Goal: Find specific page/section: Find specific page/section

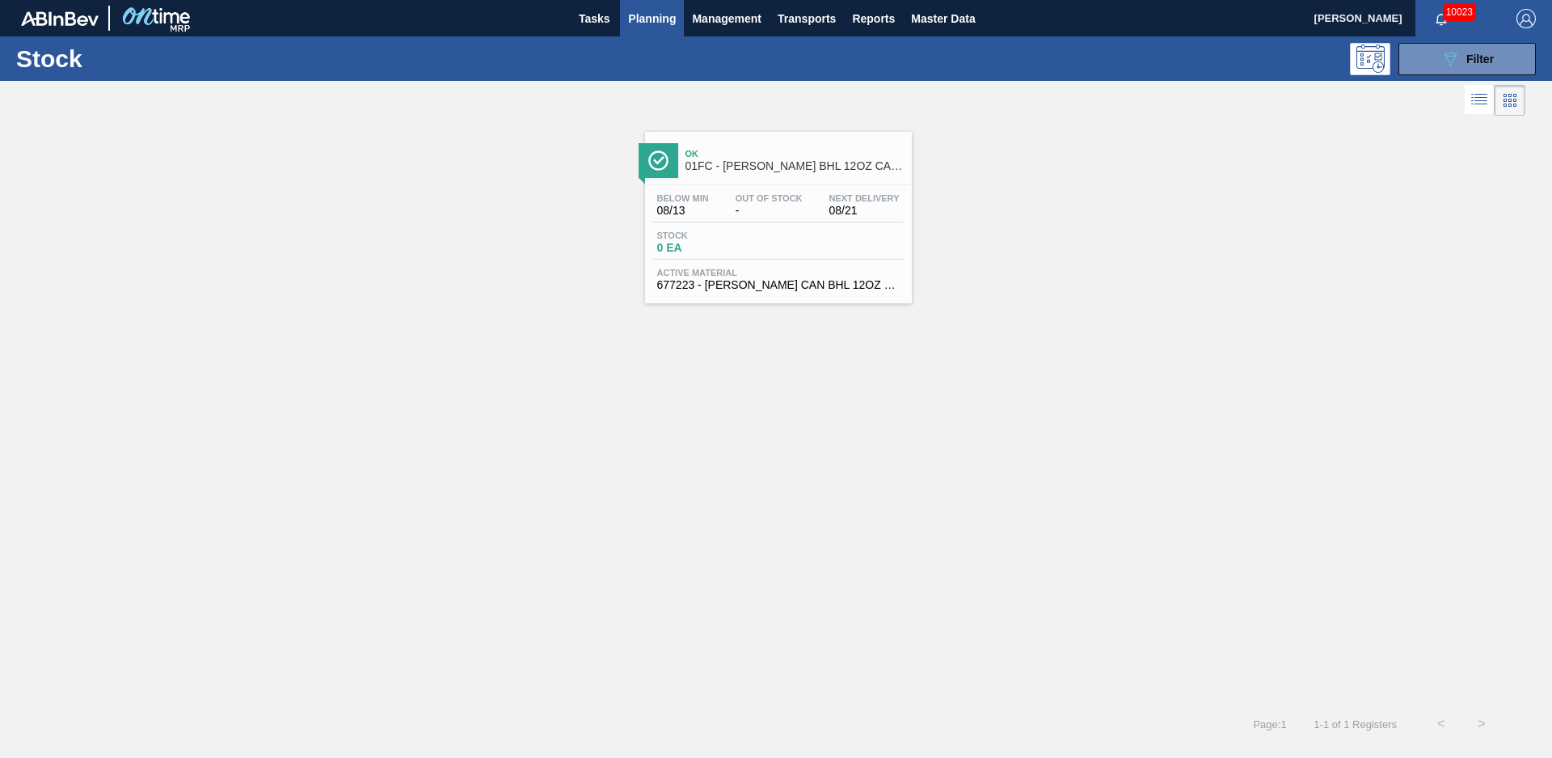
click at [815, 157] on span "Ok" at bounding box center [795, 154] width 218 height 10
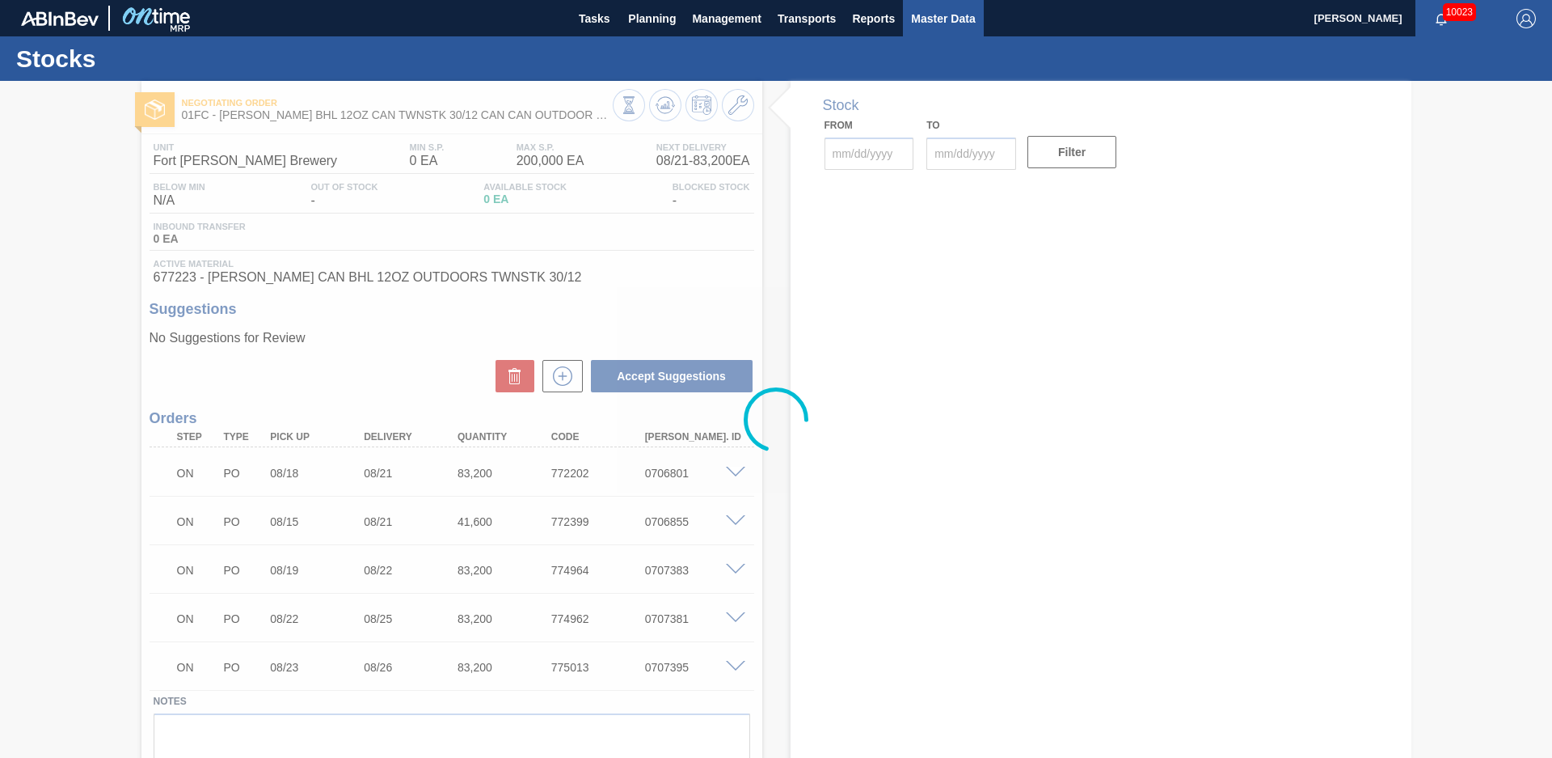
type input "[DATE]"
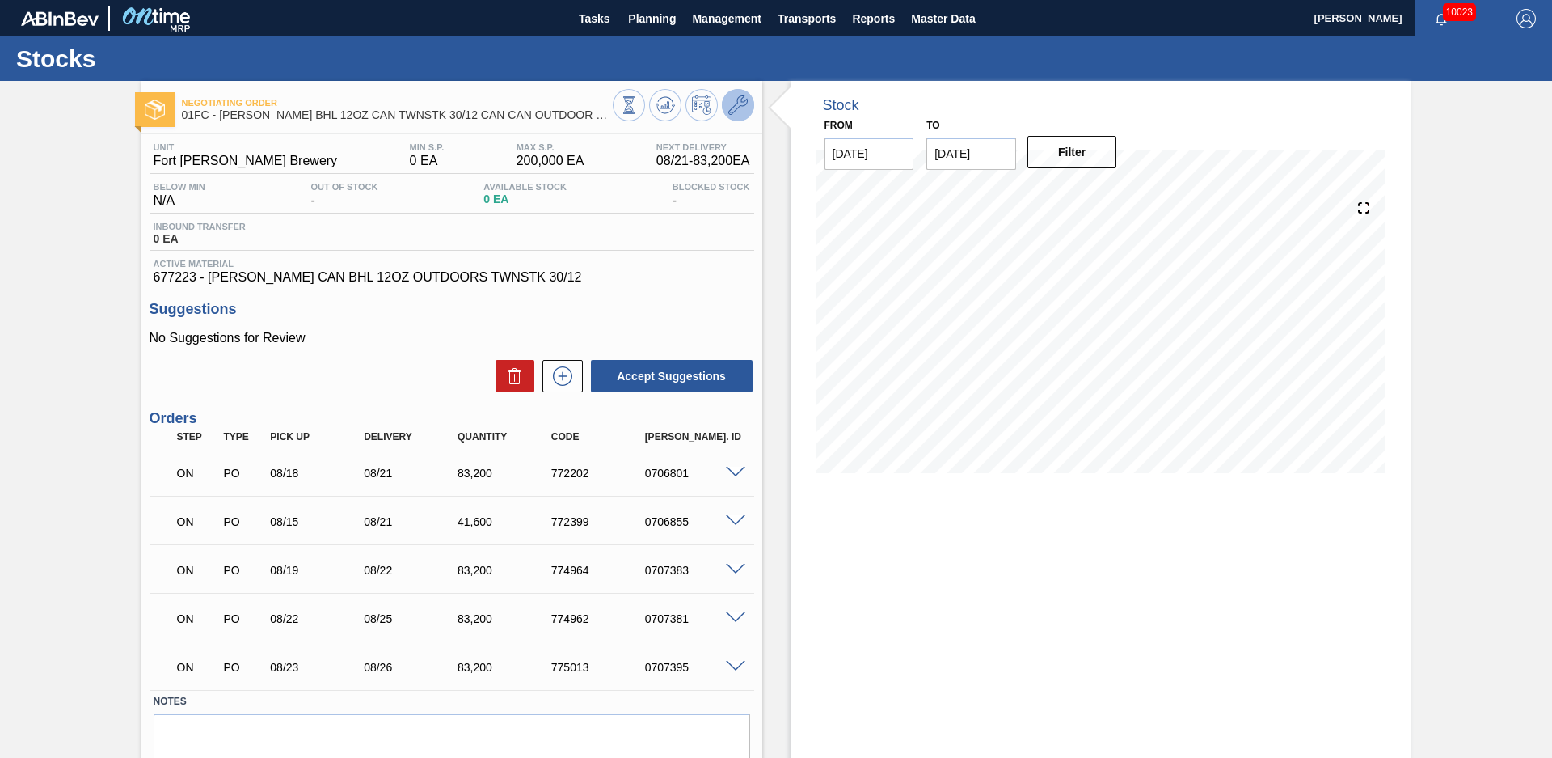
click at [732, 109] on icon at bounding box center [737, 104] width 19 height 19
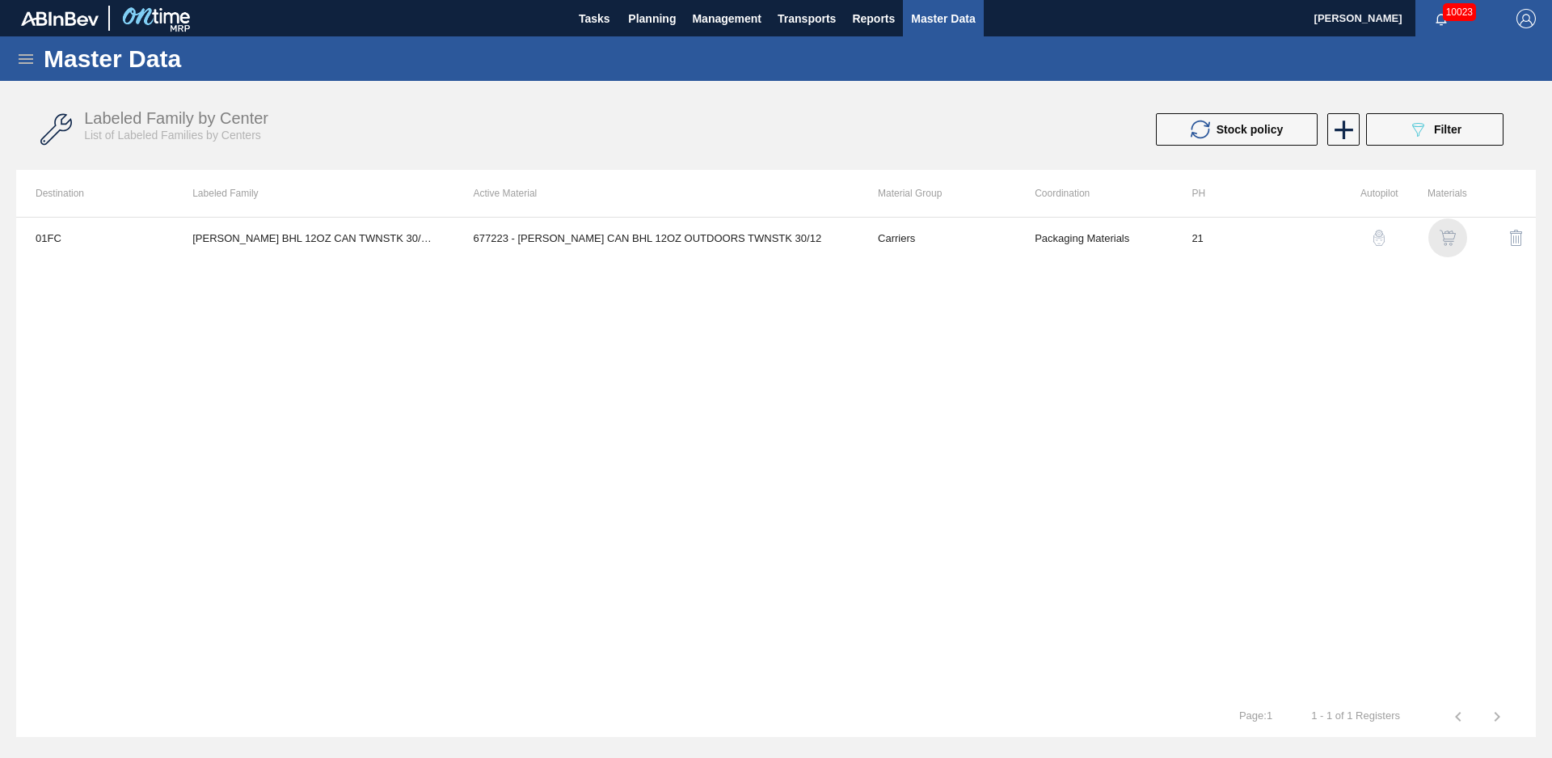
click at [1449, 234] on img "button" at bounding box center [1448, 238] width 16 height 16
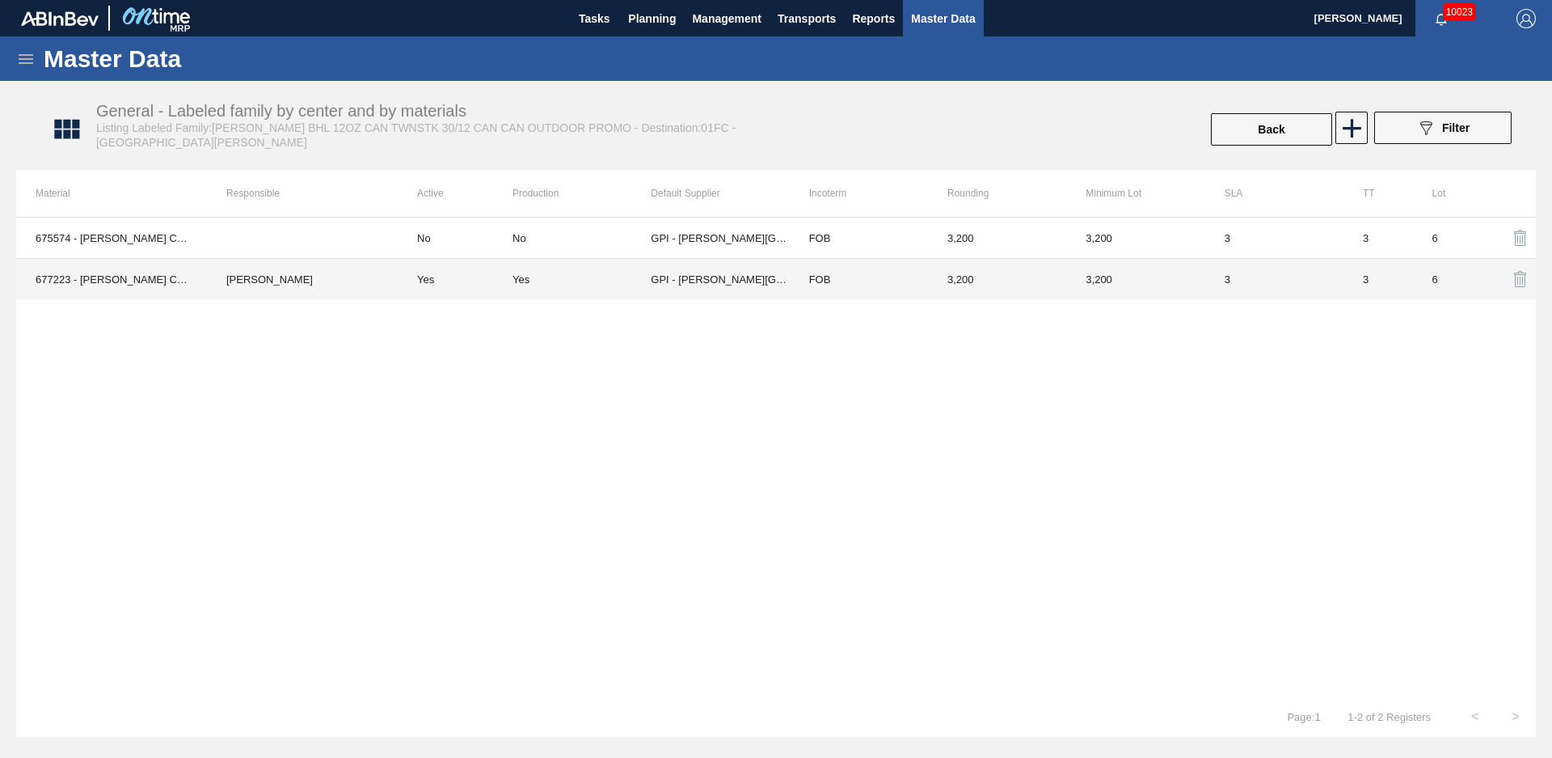
click at [702, 280] on td "GPI - [PERSON_NAME][GEOGRAPHIC_DATA]" at bounding box center [720, 279] width 138 height 41
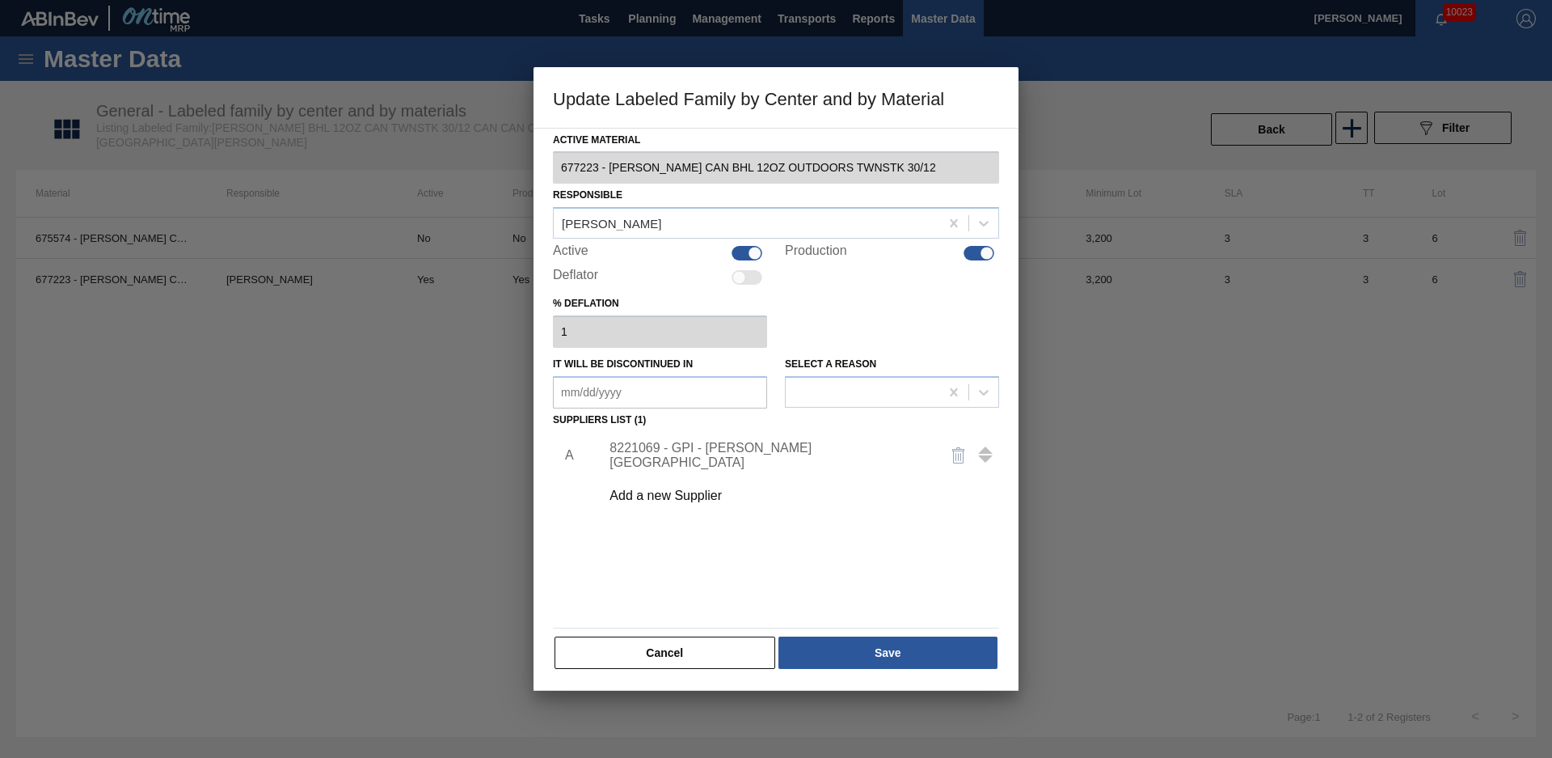
click at [731, 464] on div "8221069 - GPI - [PERSON_NAME][GEOGRAPHIC_DATA]" at bounding box center [795, 455] width 408 height 40
click at [734, 454] on div "8221069 - GPI - [PERSON_NAME][GEOGRAPHIC_DATA]" at bounding box center [768, 455] width 317 height 29
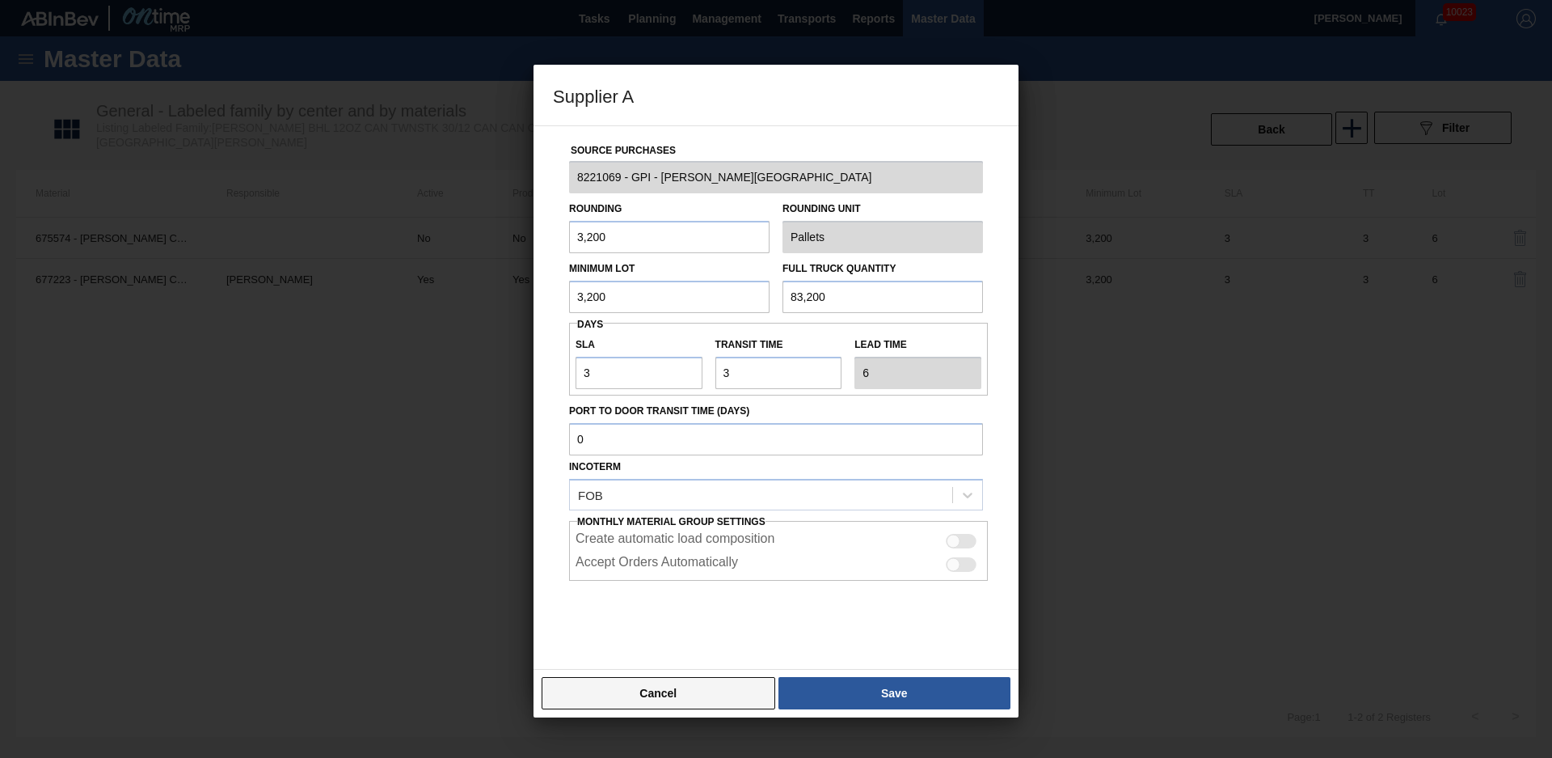
click at [724, 698] on button "Cancel" at bounding box center [659, 693] width 234 height 32
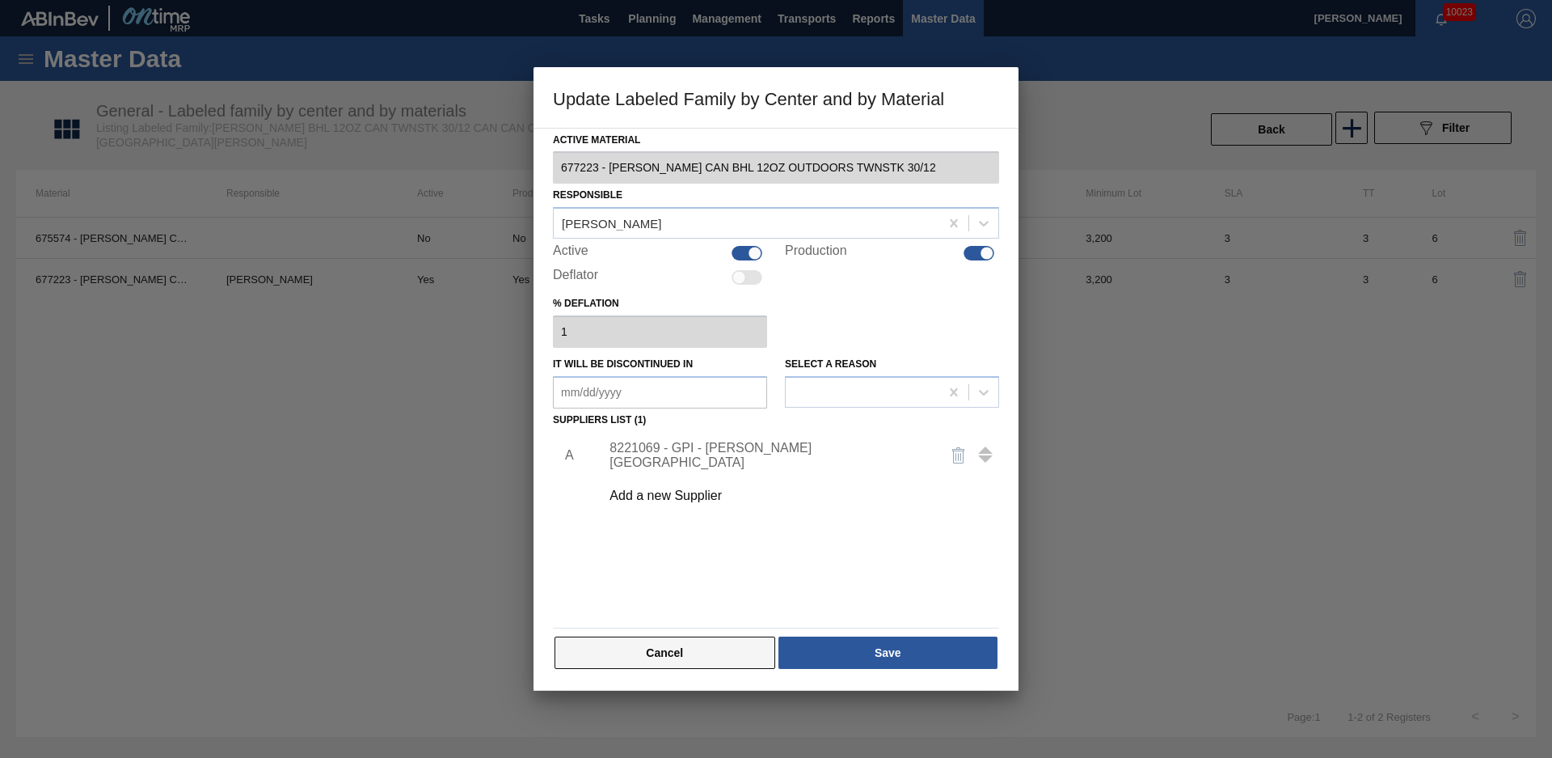
click at [743, 648] on button "Cancel" at bounding box center [665, 652] width 221 height 32
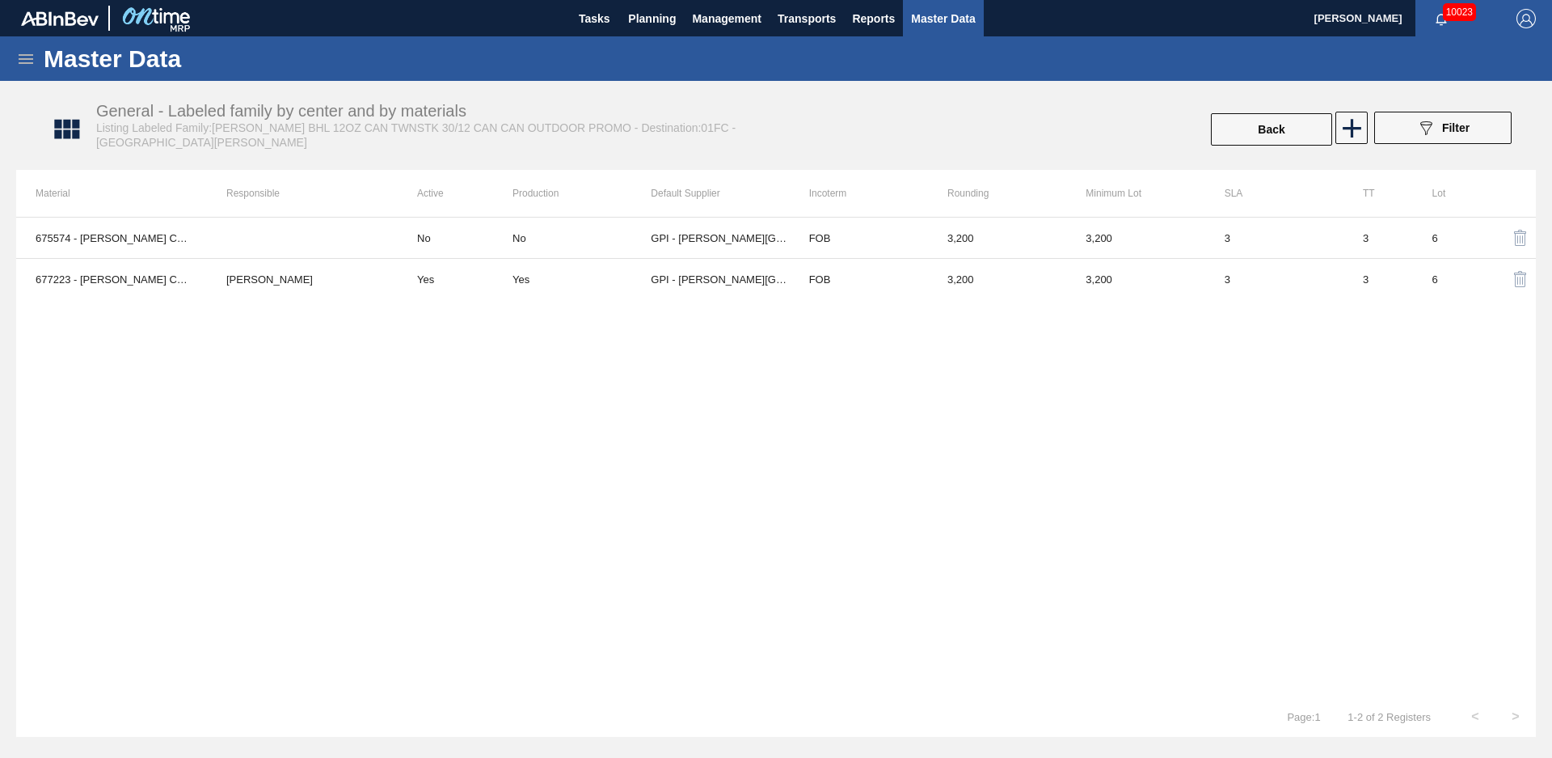
click at [794, 469] on div "675574 - [PERSON_NAME] CAN BHL 12OZ YLLW STN TWNSTK 30/12 No No GPI - [PERSON_N…" at bounding box center [776, 456] width 1520 height 479
click at [616, 61] on div "Master Data" at bounding box center [776, 58] width 1552 height 44
